Goal: Task Accomplishment & Management: Use online tool/utility

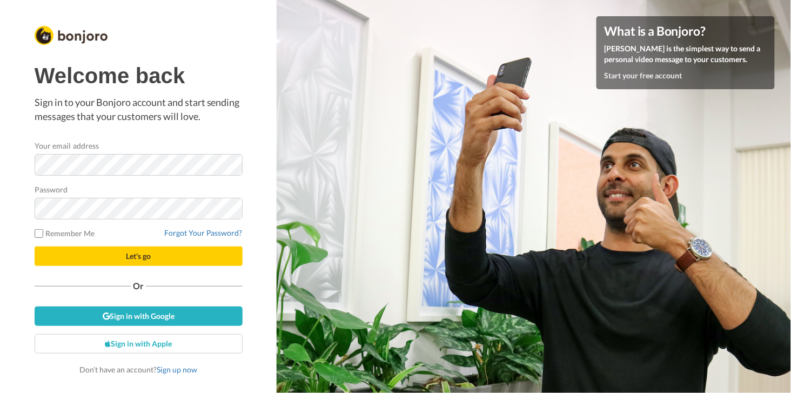
click at [138, 247] on button "Let's go" at bounding box center [139, 256] width 208 height 19
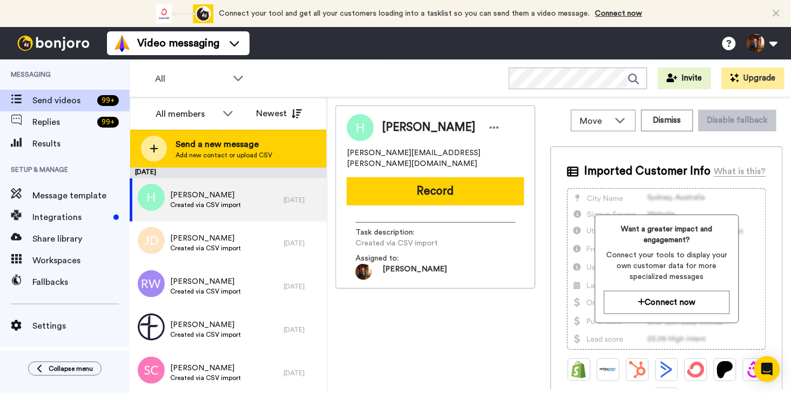
click at [158, 149] on icon at bounding box center [154, 149] width 9 height 10
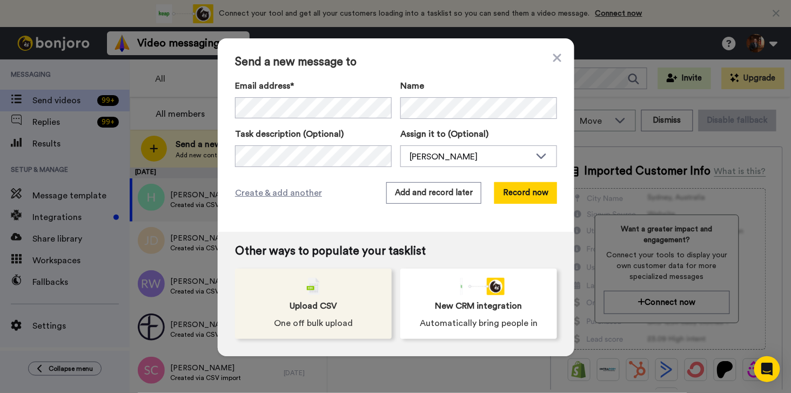
click at [303, 299] on span "Upload CSV" at bounding box center [314, 305] width 48 height 13
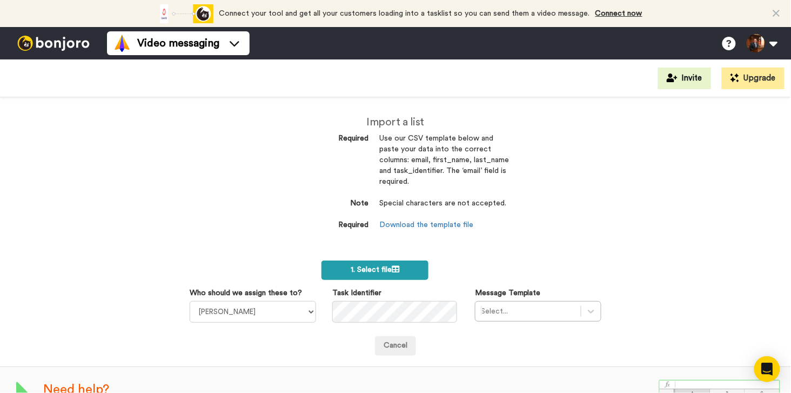
click at [359, 266] on span "1. Select file" at bounding box center [375, 270] width 49 height 8
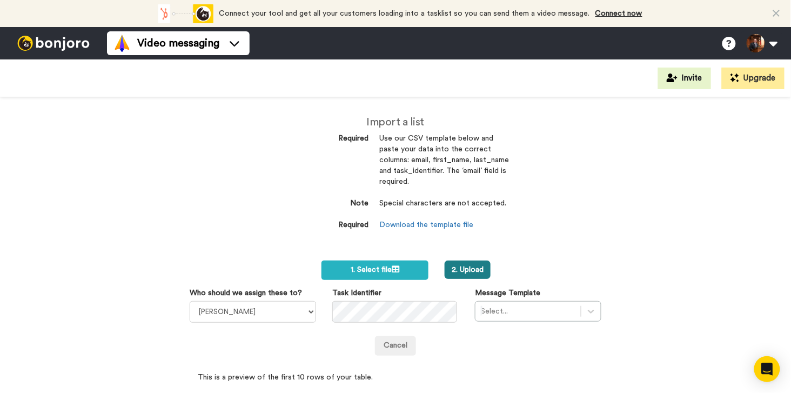
click at [469, 267] on button "2. Upload" at bounding box center [468, 270] width 46 height 18
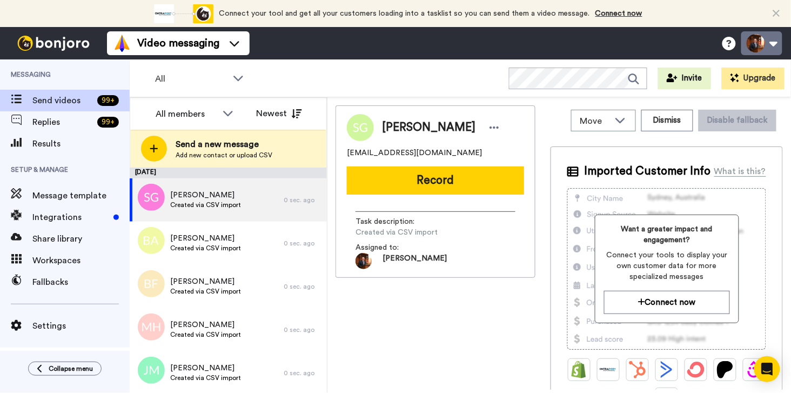
click at [776, 46] on button at bounding box center [762, 43] width 41 height 24
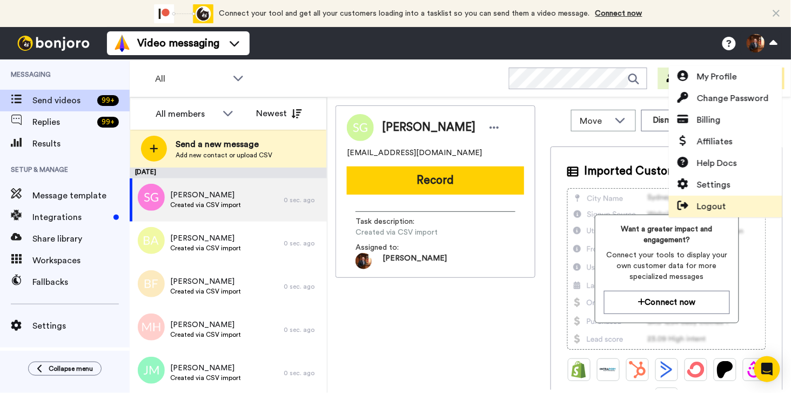
click at [720, 206] on span "Logout" at bounding box center [711, 206] width 29 height 13
